Goal: Information Seeking & Learning: Check status

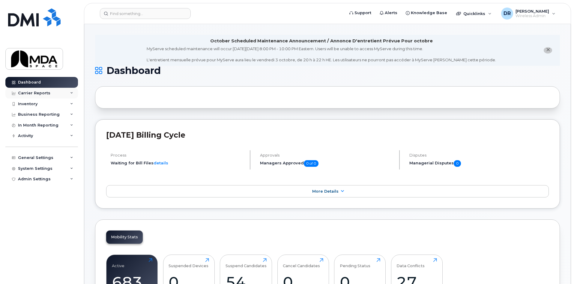
click at [33, 94] on div "Carrier Reports" at bounding box center [34, 93] width 32 height 5
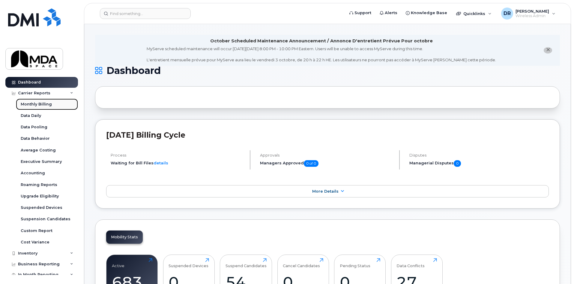
click at [34, 106] on div "Monthly Billing" at bounding box center [36, 103] width 31 height 5
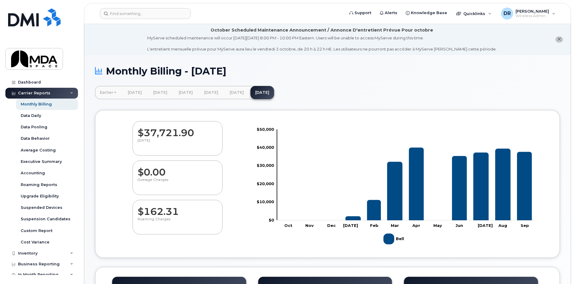
click at [106, 90] on link "Earlier" at bounding box center [108, 92] width 26 height 13
click at [109, 105] on link "[DATE]" at bounding box center [125, 105] width 58 height 11
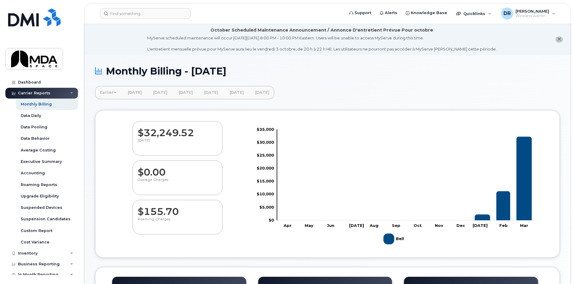
click at [107, 89] on link "Earlier" at bounding box center [108, 92] width 26 height 13
click at [112, 115] on link "[DATE]" at bounding box center [125, 115] width 58 height 11
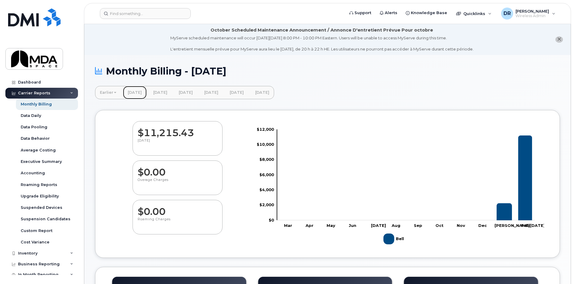
click at [139, 94] on link "[DATE]" at bounding box center [135, 92] width 24 height 13
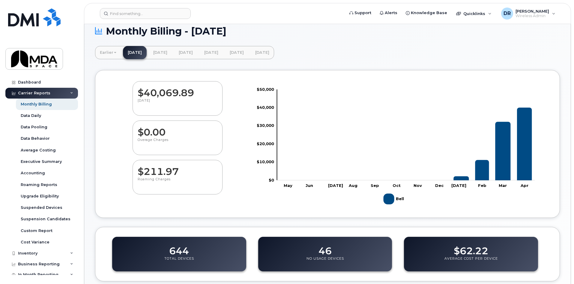
scroll to position [30, 0]
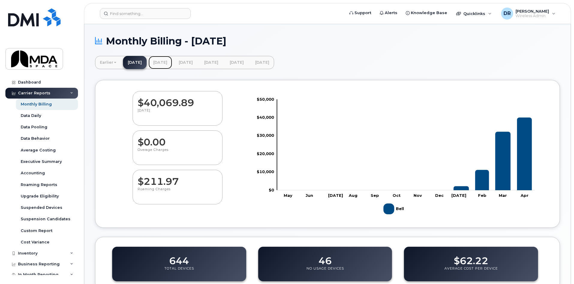
click at [164, 60] on link "[DATE]" at bounding box center [161, 62] width 24 height 13
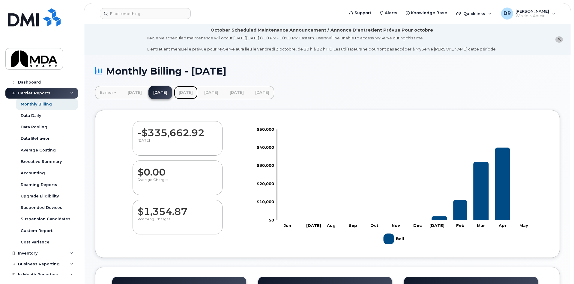
click at [198, 95] on link "[DATE]" at bounding box center [186, 92] width 24 height 13
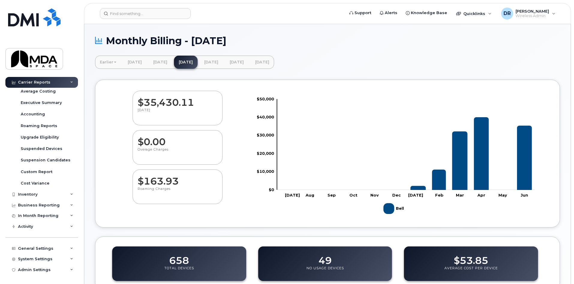
scroll to position [30, 0]
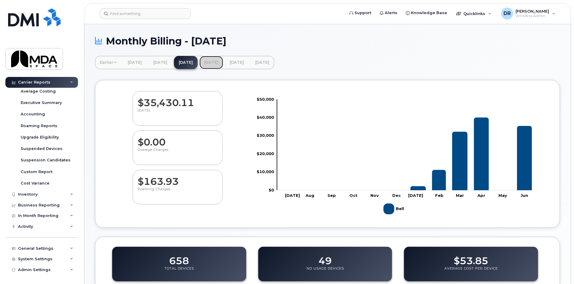
drag, startPoint x: 238, startPoint y: 61, endPoint x: 207, endPoint y: 61, distance: 30.9
click at [223, 61] on link "[DATE]" at bounding box center [212, 62] width 24 height 13
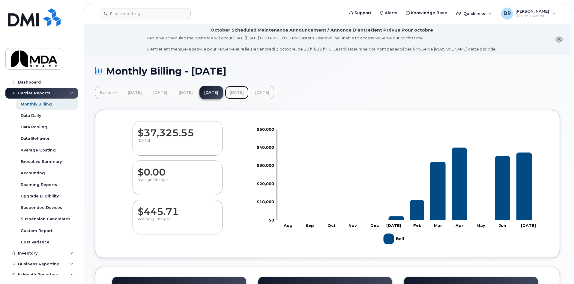
click at [249, 91] on link "[DATE]" at bounding box center [237, 92] width 24 height 13
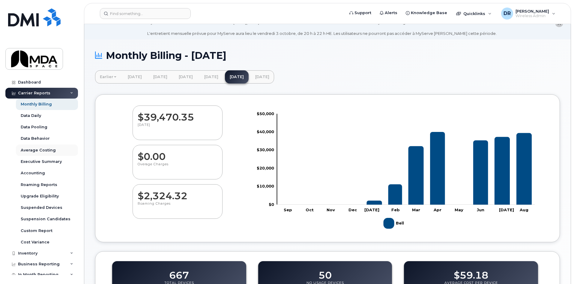
scroll to position [30, 0]
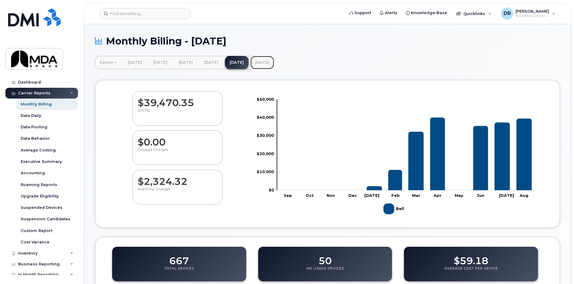
drag, startPoint x: 317, startPoint y: 63, endPoint x: 299, endPoint y: 63, distance: 18.0
click at [274, 63] on link "[DATE]" at bounding box center [263, 62] width 24 height 13
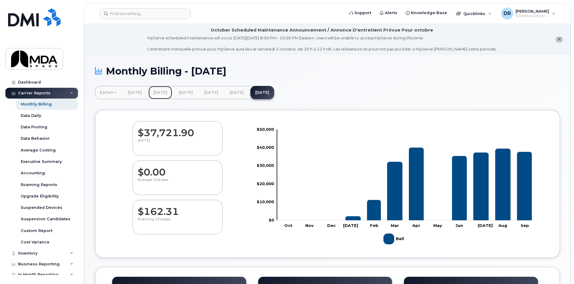
click at [172, 94] on link "[DATE]" at bounding box center [161, 92] width 24 height 13
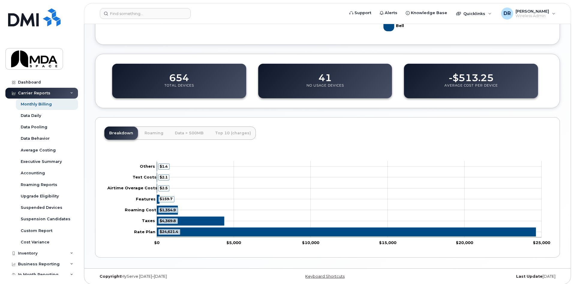
scroll to position [216, 0]
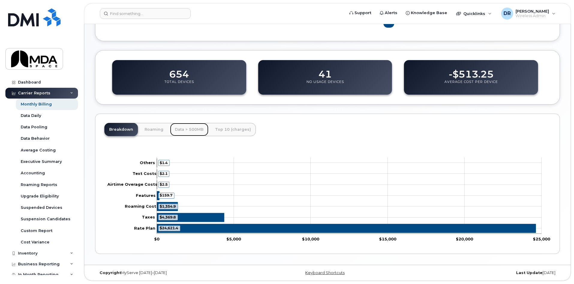
click at [194, 130] on link "Data > 500MB" at bounding box center [189, 129] width 38 height 13
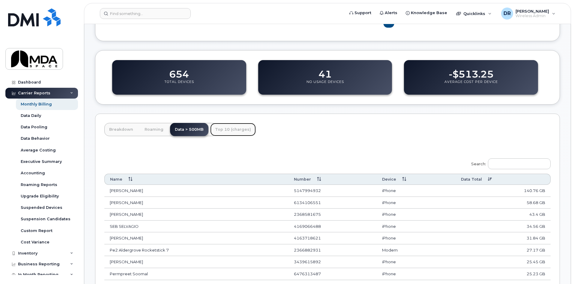
click at [231, 130] on link "Top 10 (charges)" at bounding box center [233, 129] width 46 height 13
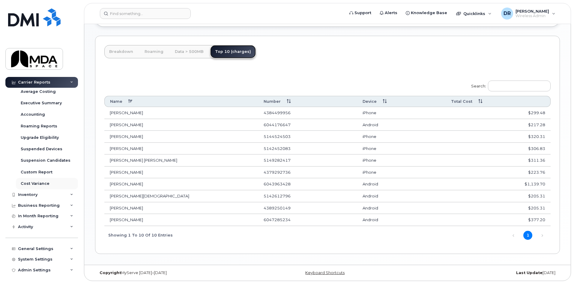
scroll to position [59, 0]
click at [40, 204] on div "Business Reporting" at bounding box center [39, 205] width 42 height 5
click at [35, 196] on div "Inventory" at bounding box center [28, 194] width 20 height 5
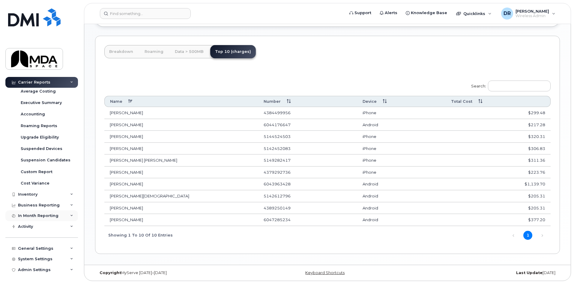
click at [45, 213] on div "In Month Reporting" at bounding box center [38, 215] width 41 height 5
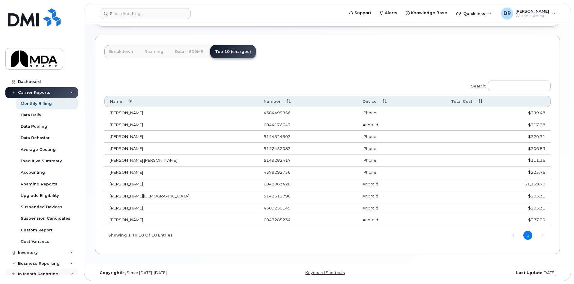
scroll to position [0, 0]
click at [36, 85] on link "Dashboard" at bounding box center [41, 82] width 73 height 11
click at [27, 79] on link "Dashboard" at bounding box center [41, 82] width 73 height 11
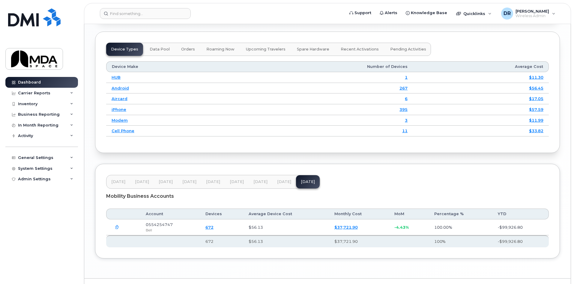
scroll to position [784, 0]
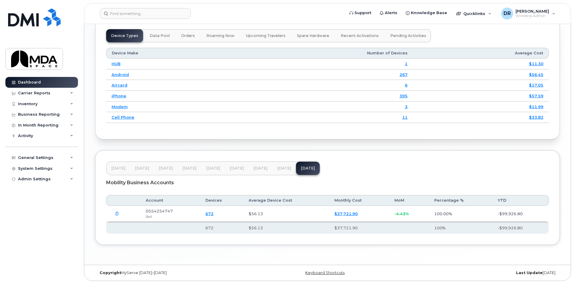
click at [277, 170] on span "Aug 25" at bounding box center [284, 168] width 14 height 5
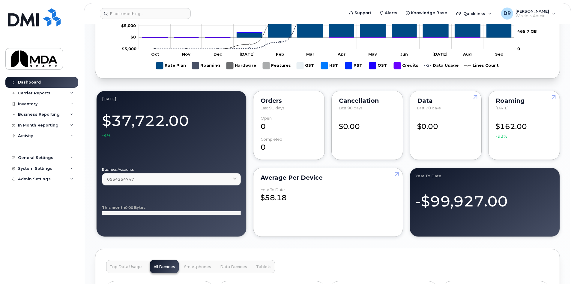
scroll to position [243, 0]
